Goal: Transaction & Acquisition: Register for event/course

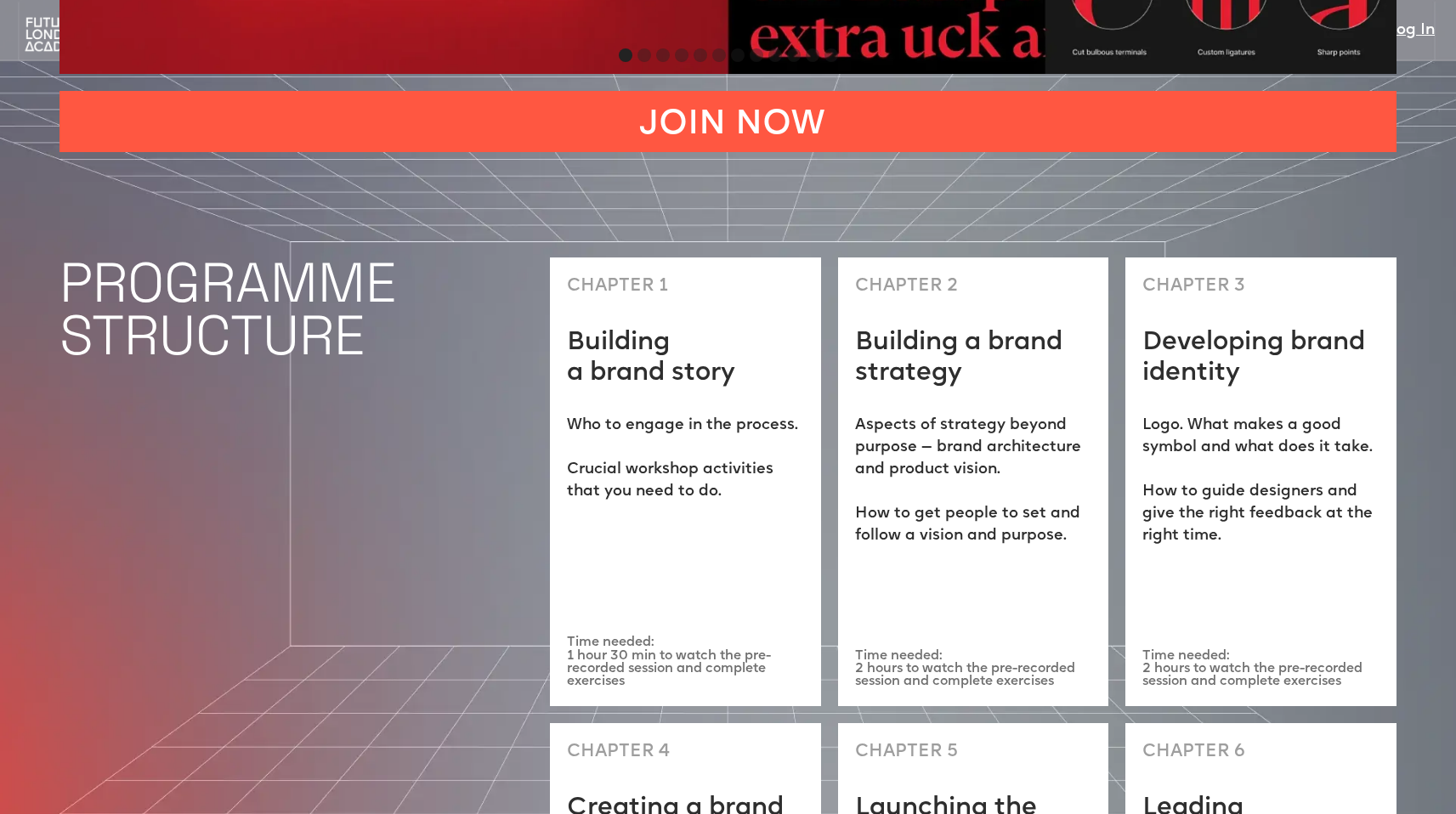
scroll to position [4507, 0]
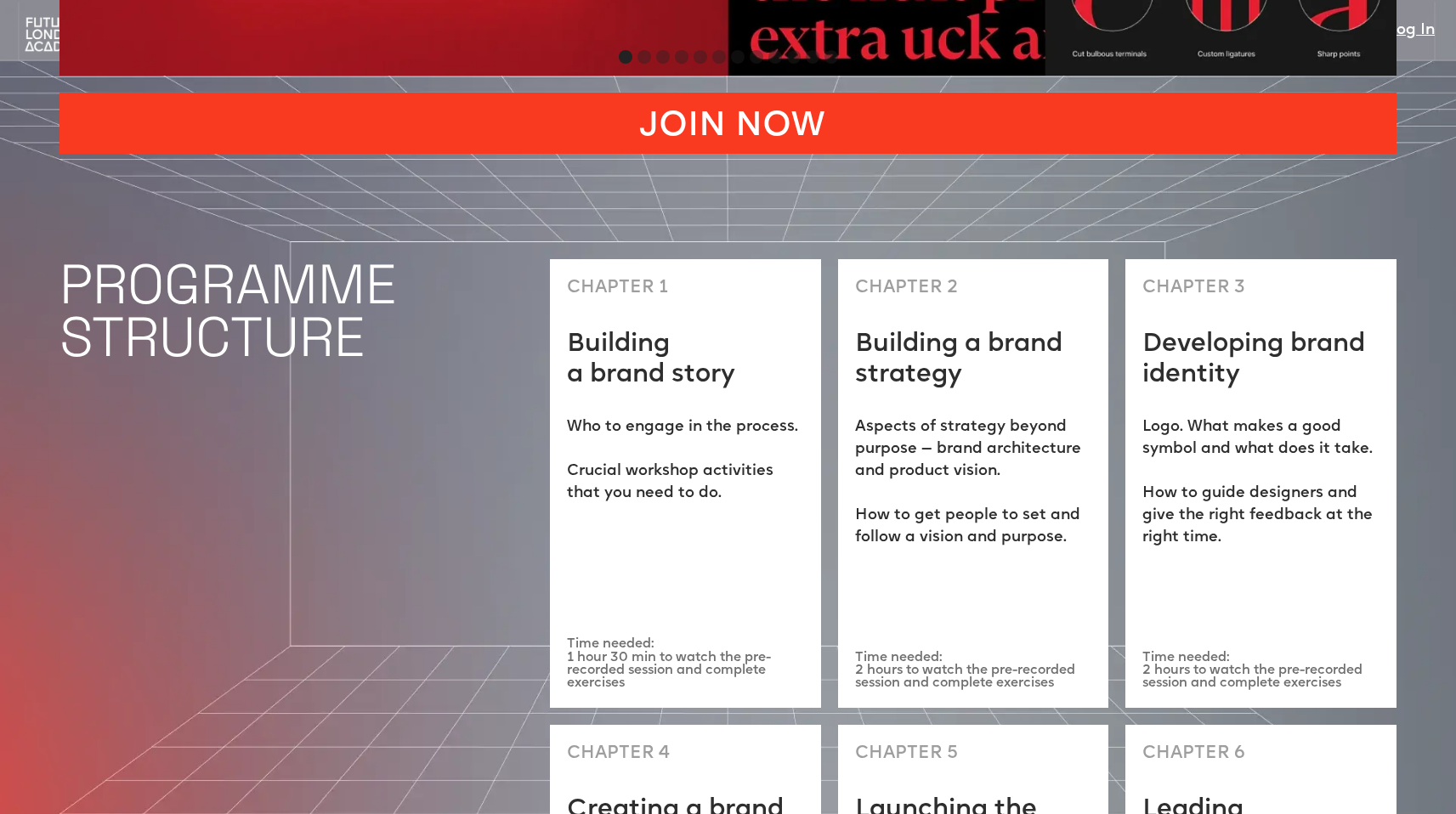
click at [819, 93] on link "JOIN NOW" at bounding box center [727, 123] width 1337 height 61
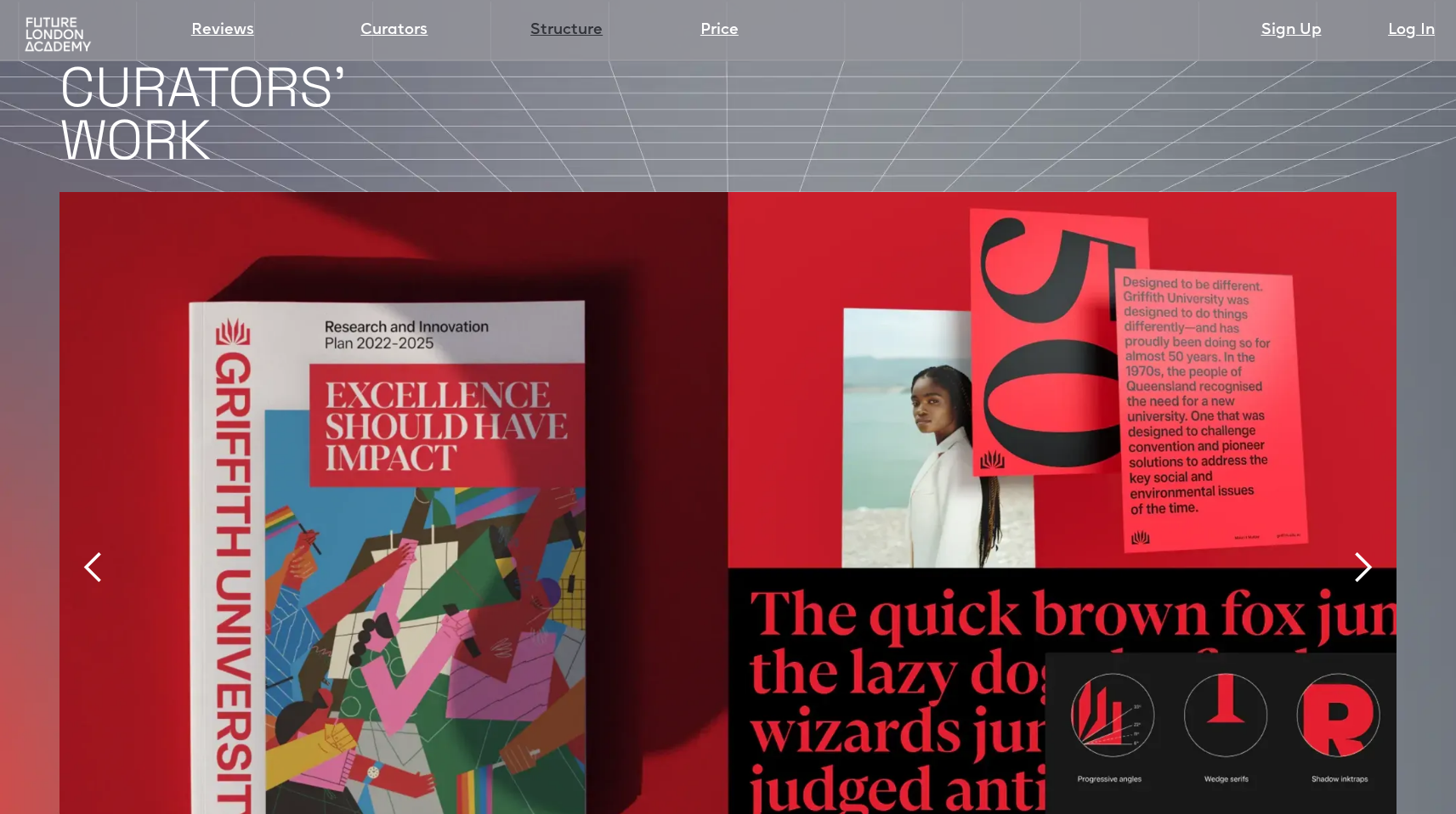
click at [559, 29] on link "Structure" at bounding box center [567, 30] width 72 height 24
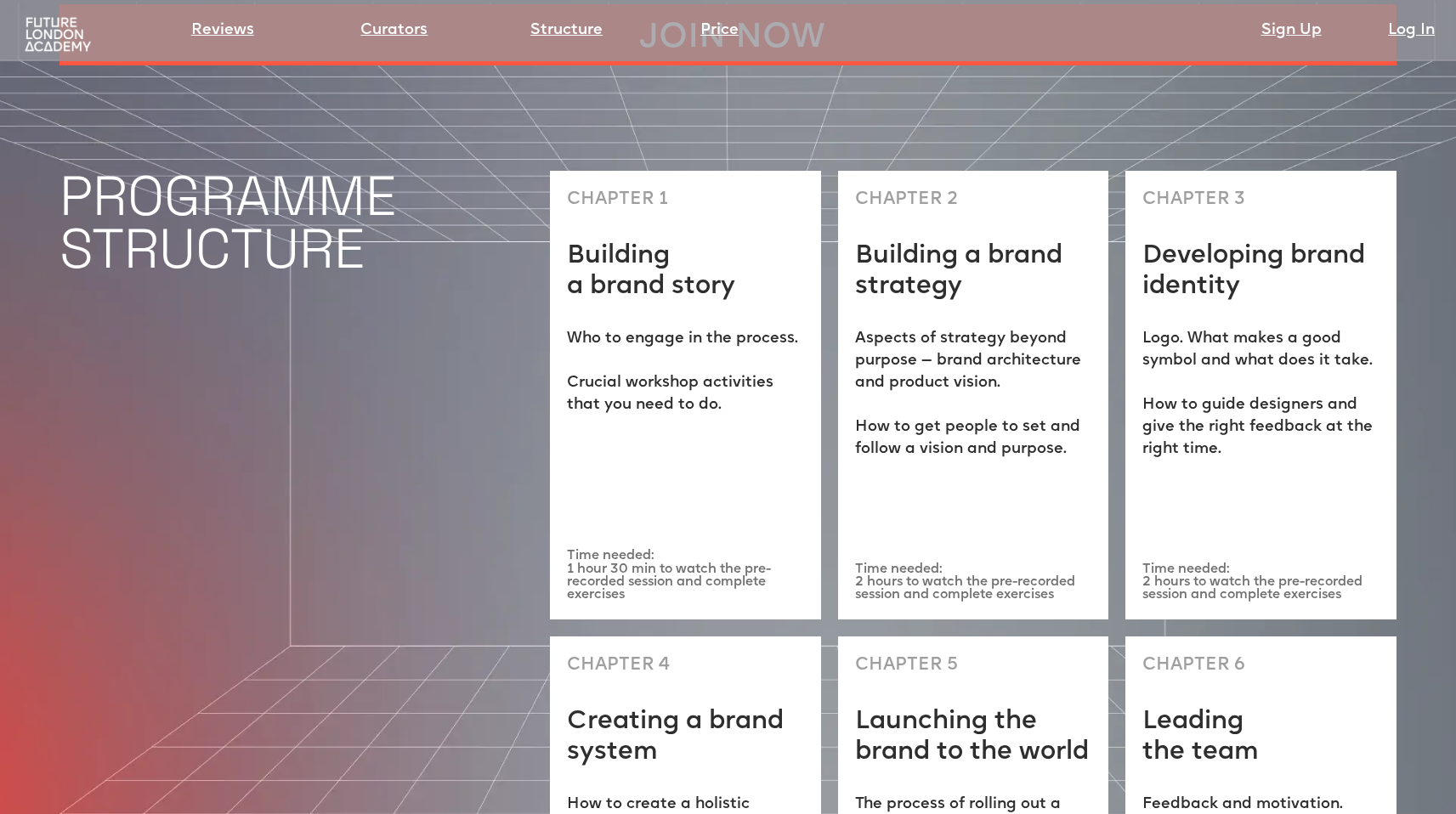
scroll to position [4601, 0]
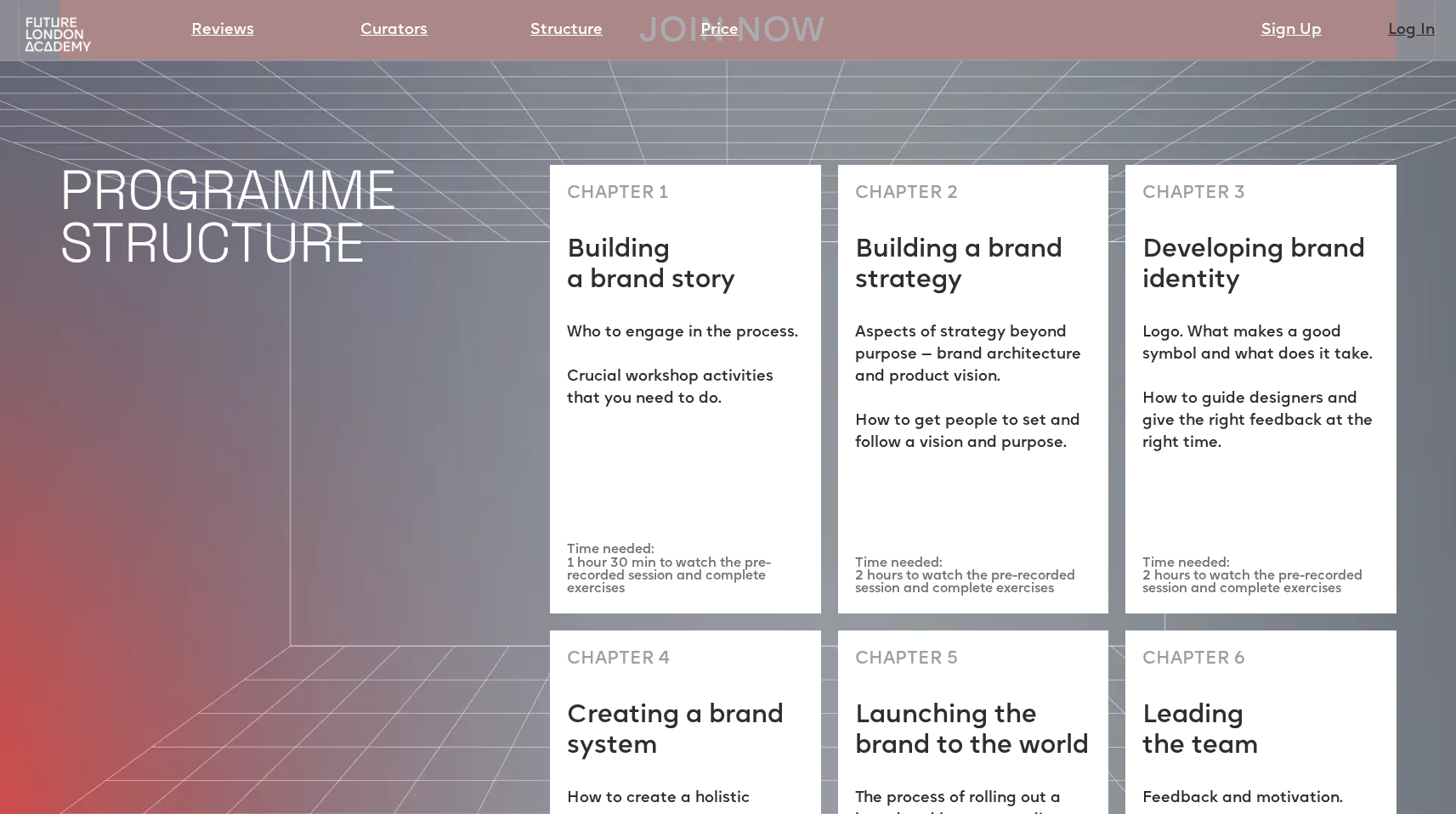
click at [1402, 34] on link "Log In" at bounding box center [1411, 30] width 47 height 24
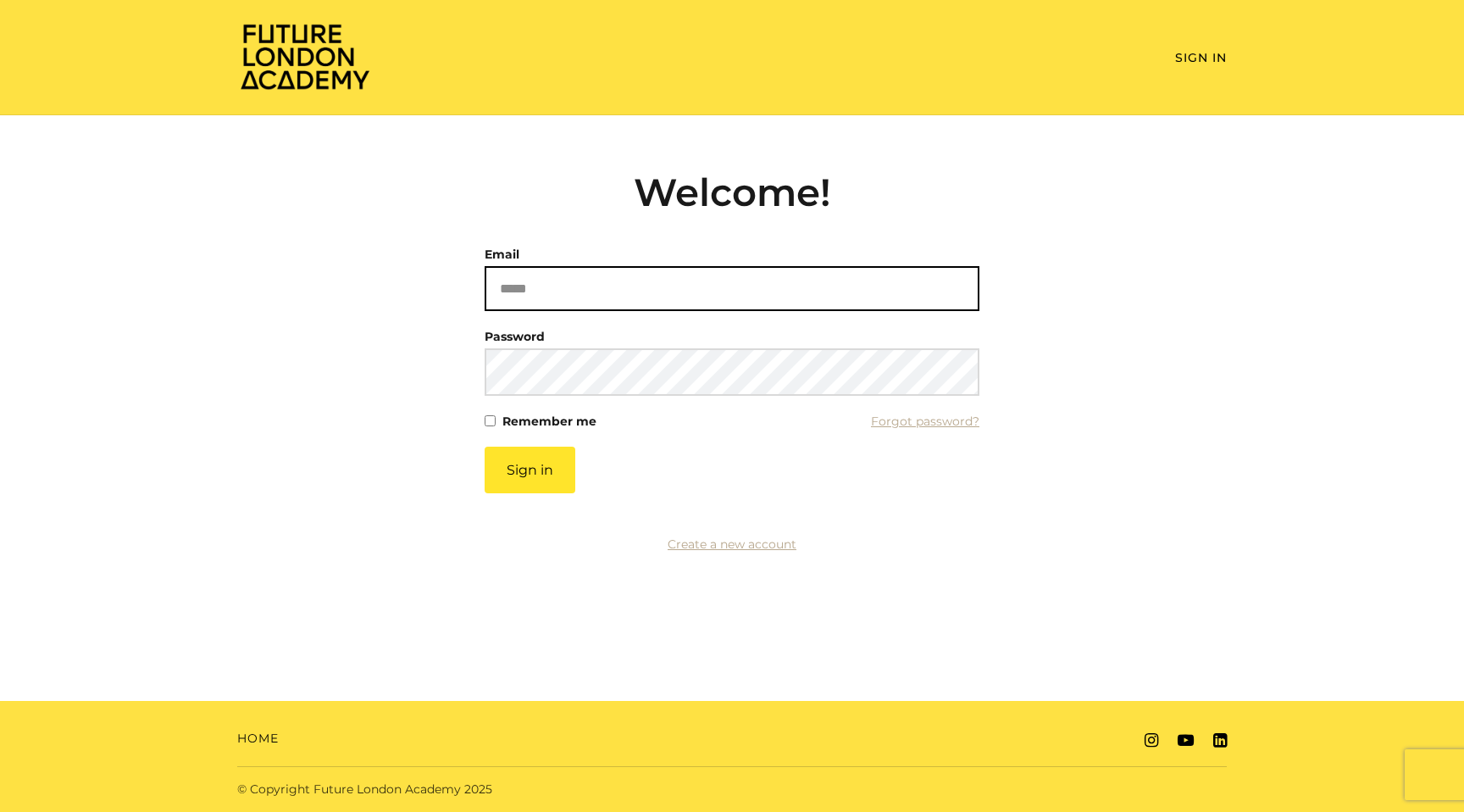
click at [570, 281] on input "Email" at bounding box center [732, 288] width 494 height 45
click at [985, 283] on div "Welcome! Email Please enter a valid email address Password This field cannot be…" at bounding box center [732, 362] width 990 height 384
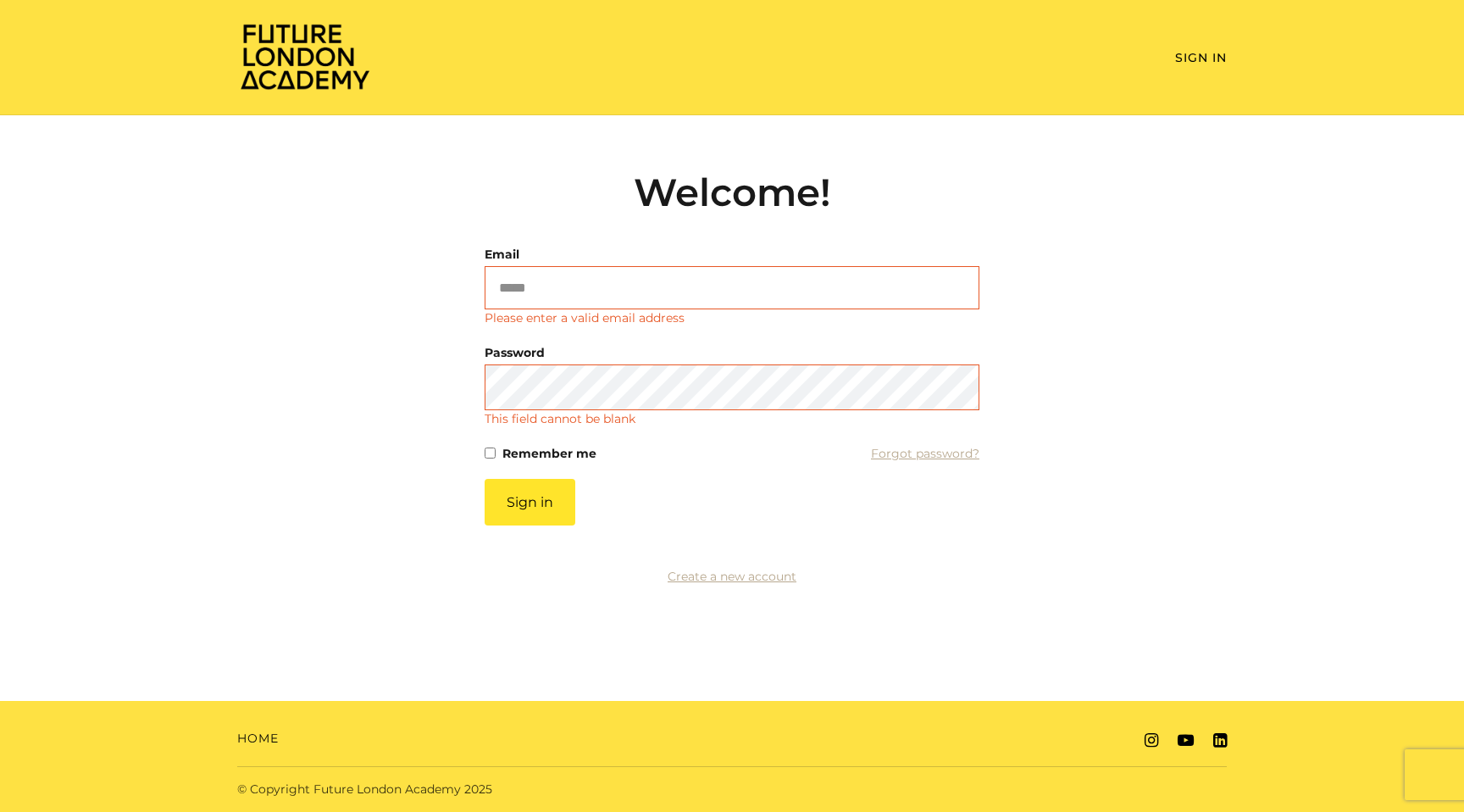
click at [1121, 314] on div "Welcome! Email Please enter a valid email address Password This field cannot be…" at bounding box center [732, 378] width 990 height 417
